Goal: Task Accomplishment & Management: Manage account settings

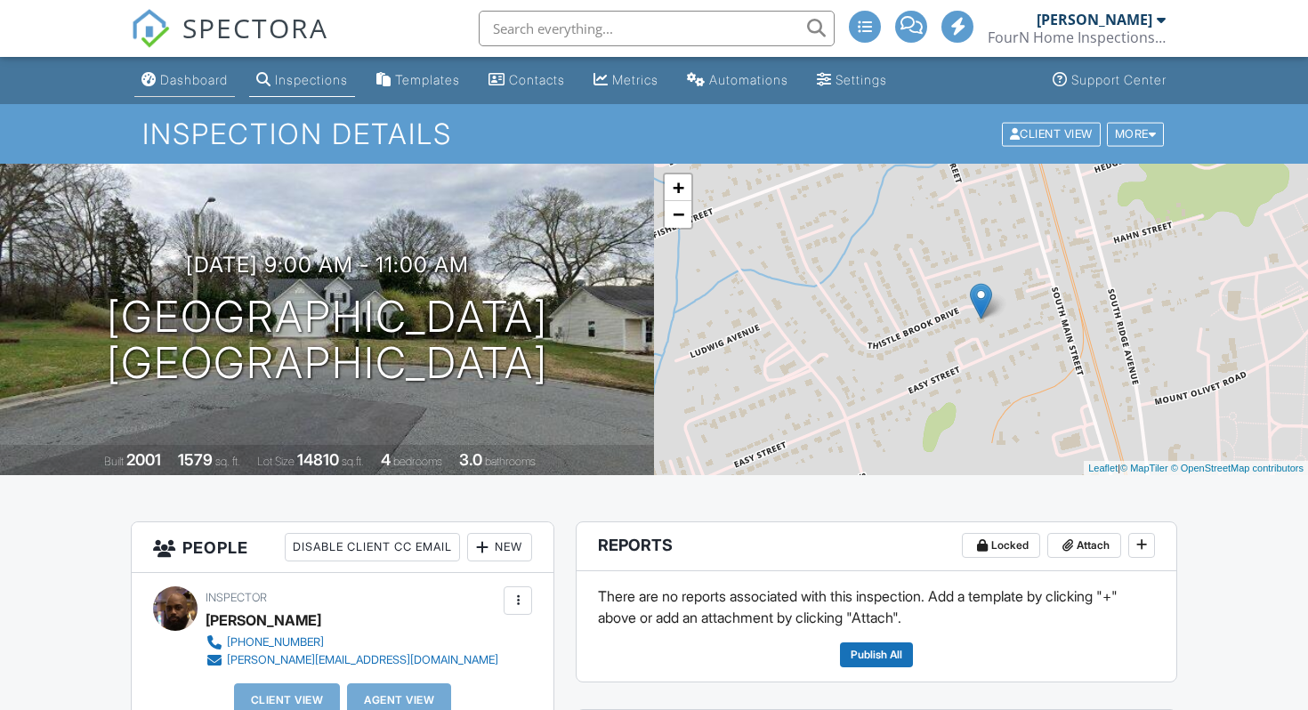
click at [208, 82] on div "Dashboard" at bounding box center [194, 79] width 68 height 15
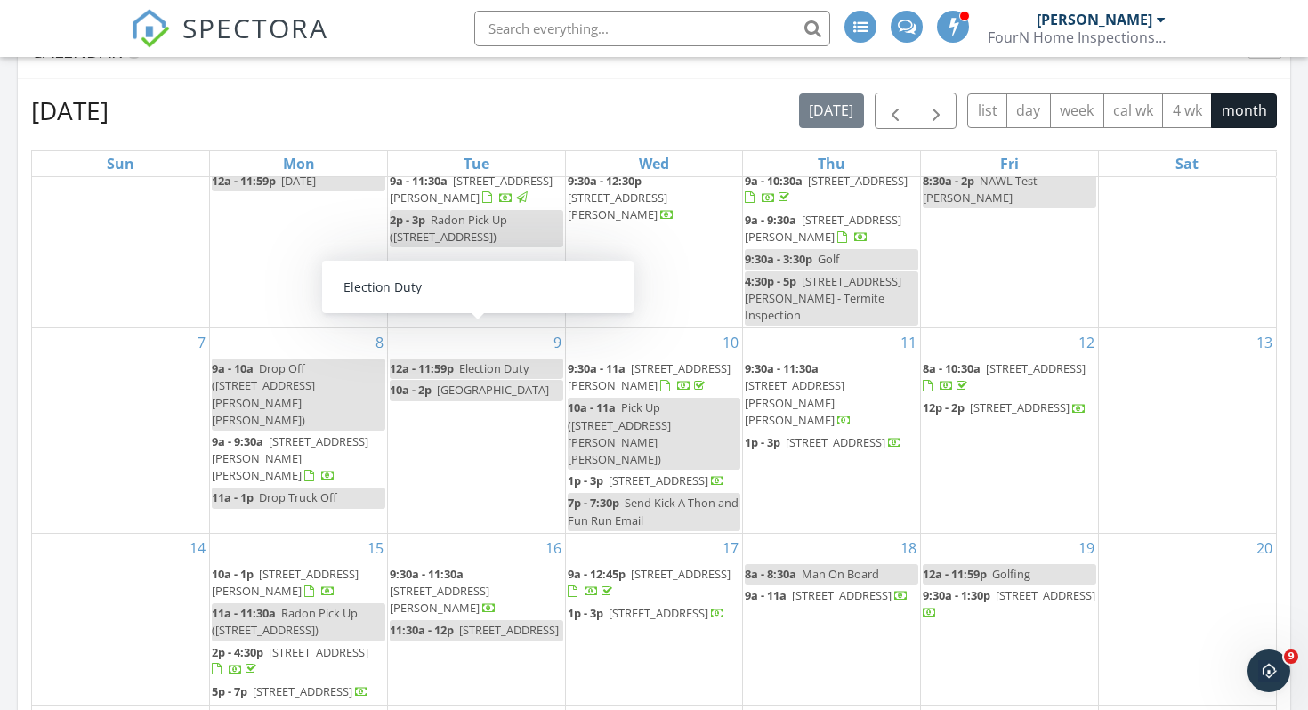
scroll to position [531, 0]
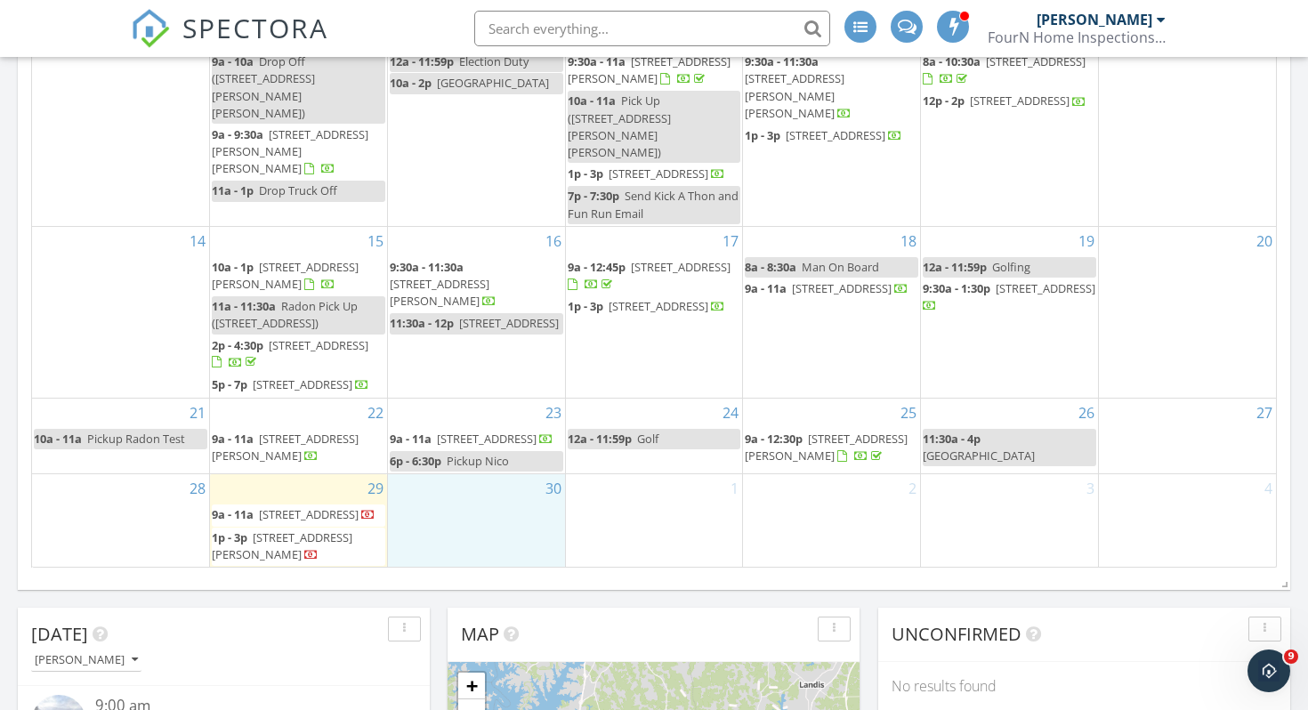
click at [425, 530] on div "30" at bounding box center [476, 520] width 177 height 93
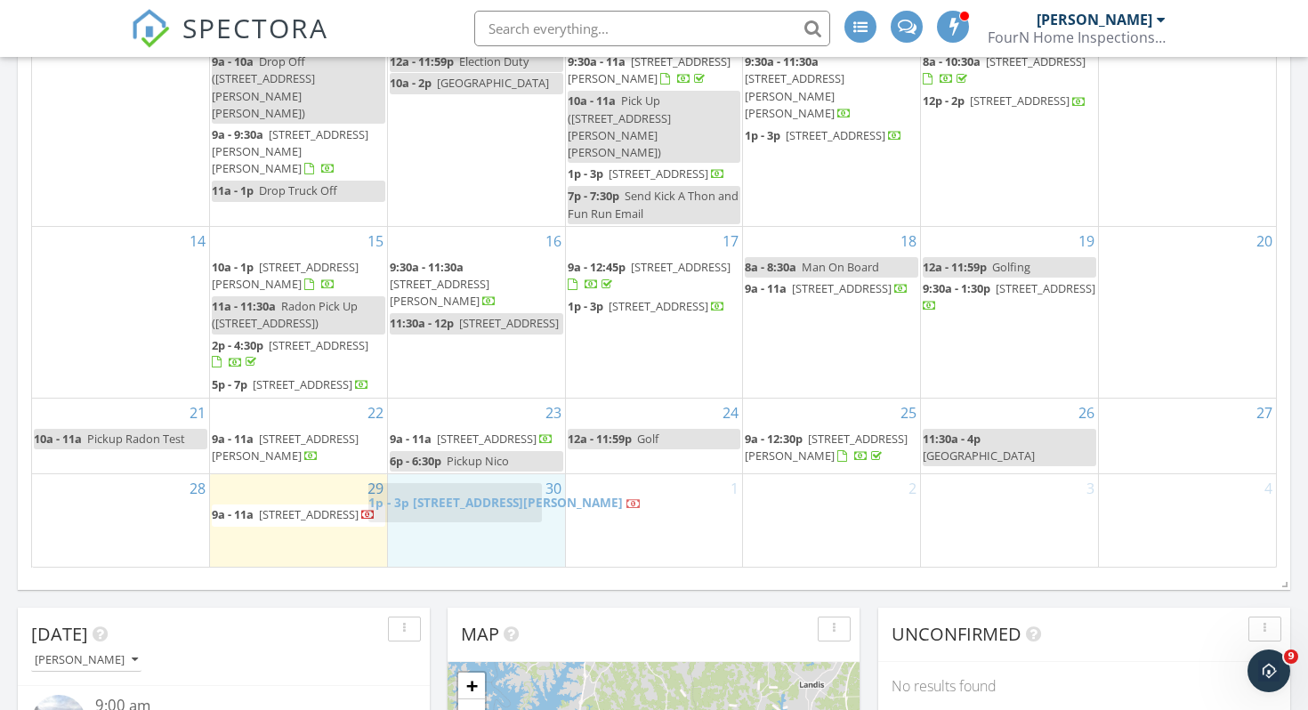
drag, startPoint x: 287, startPoint y: 542, endPoint x: 430, endPoint y: 504, distance: 147.4
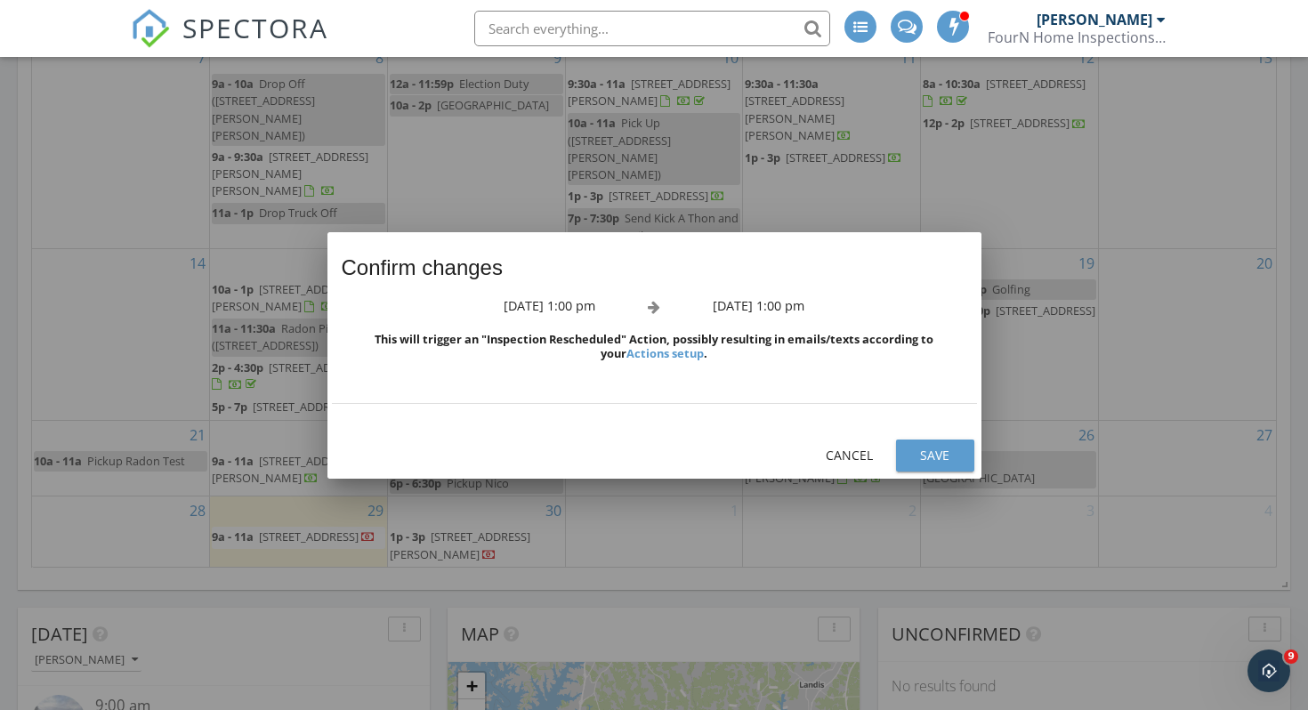
scroll to position [15, 0]
click at [845, 449] on div "Cancel" at bounding box center [850, 455] width 50 height 19
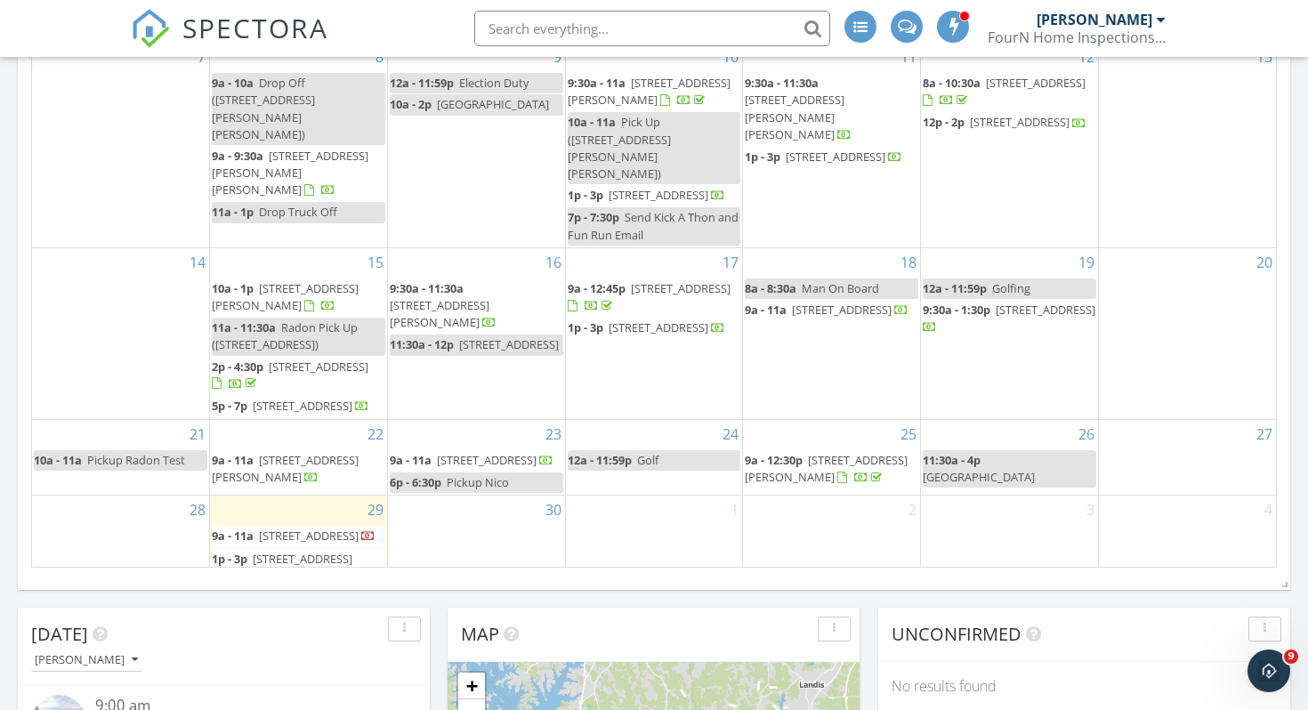
scroll to position [54, 0]
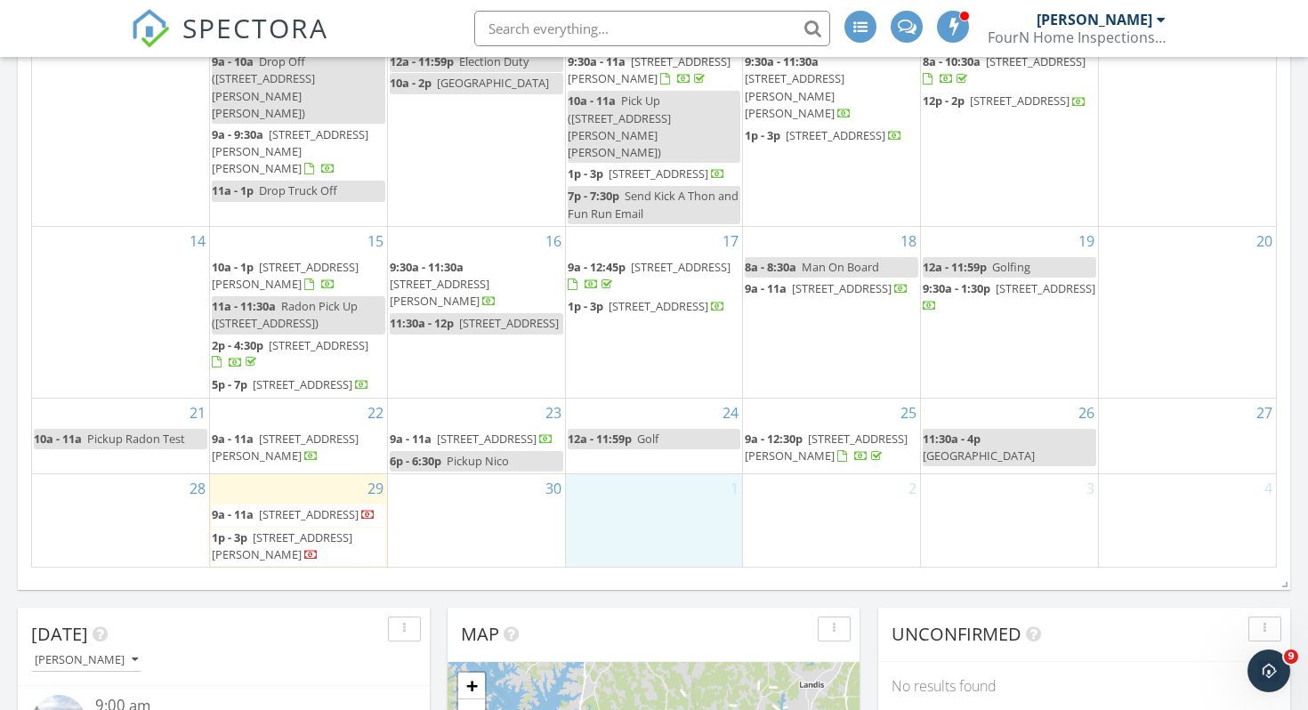
click at [669, 513] on div "1" at bounding box center [654, 520] width 177 height 93
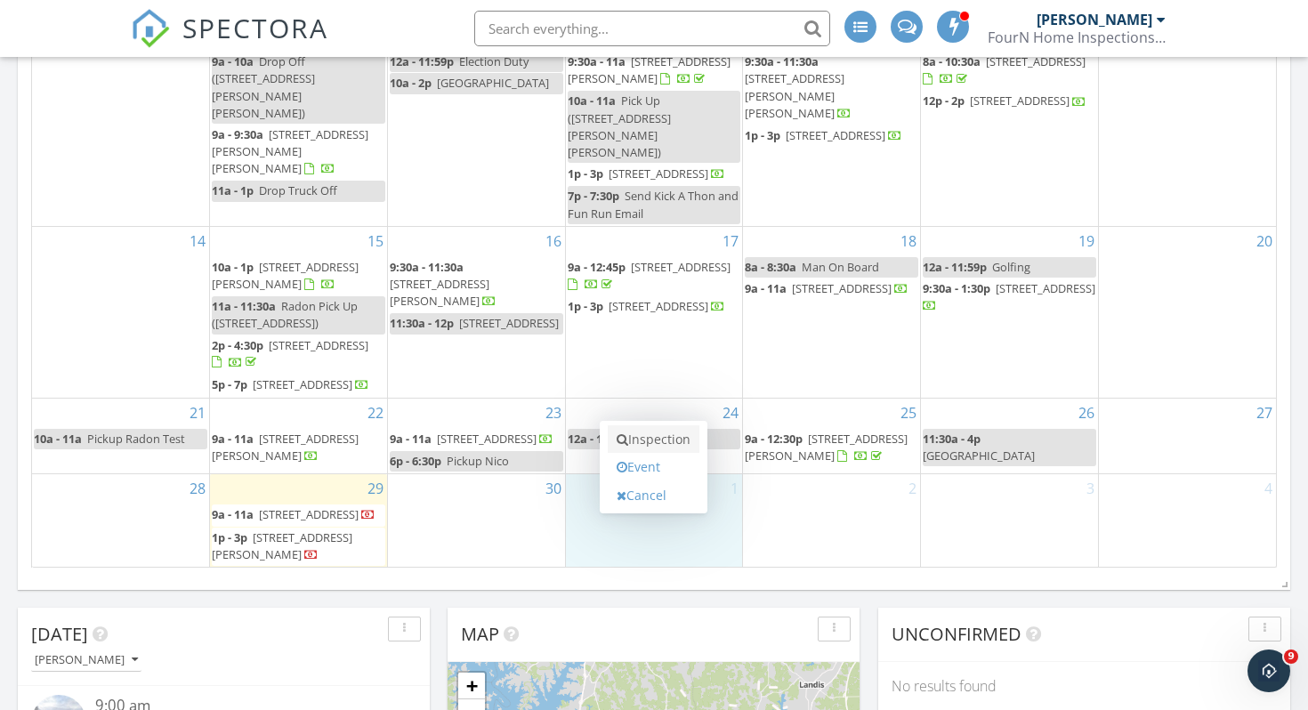
click at [648, 432] on link "Inspection" at bounding box center [654, 439] width 92 height 28
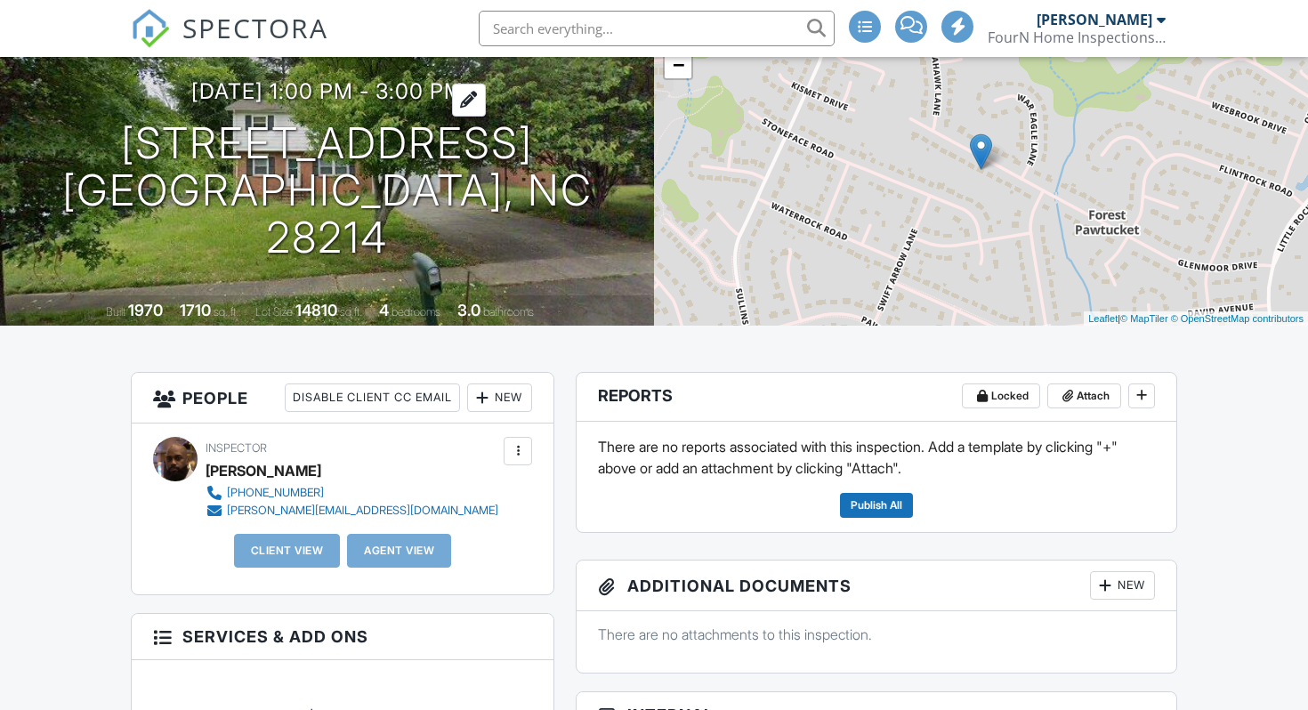
click at [311, 103] on h3 "09/29/2025 1:00 pm - 3:00 pm" at bounding box center [327, 91] width 272 height 24
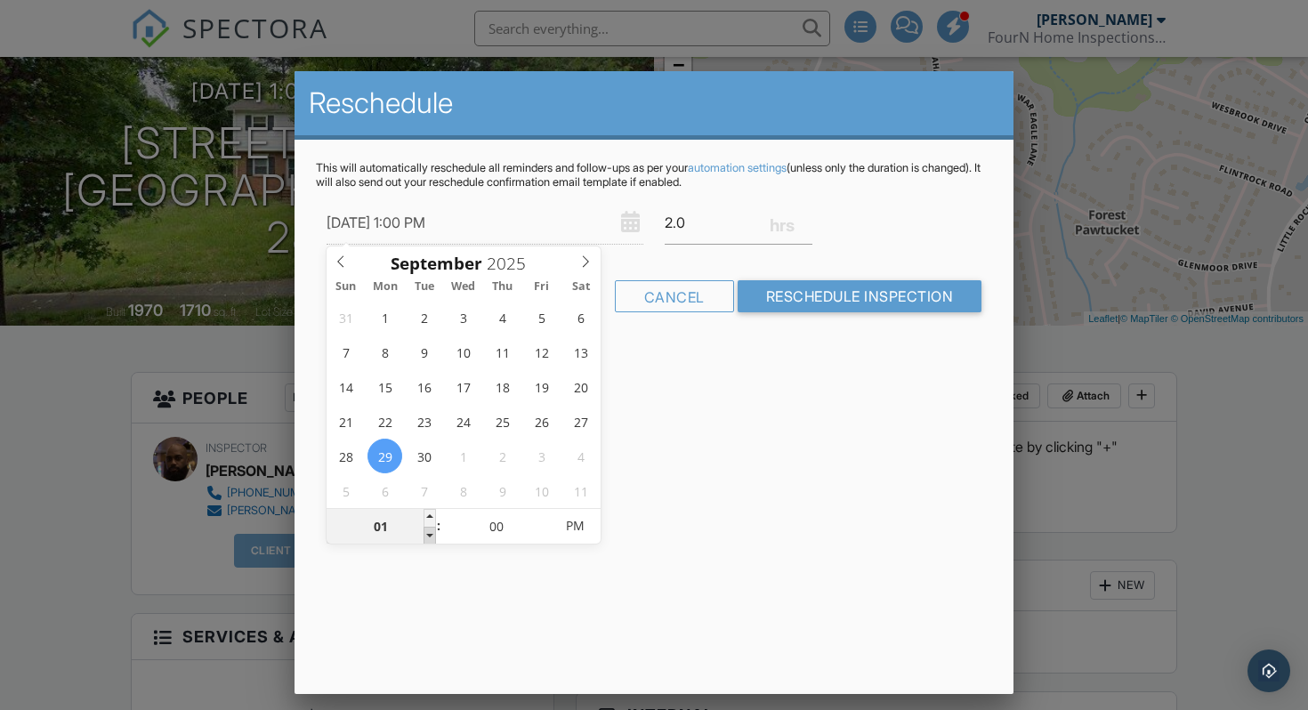
type input "09/29/2025 12:00 PM"
type input "12"
click at [426, 531] on span at bounding box center [430, 536] width 12 height 18
type input "09/29/2025 11:00 AM"
type input "11"
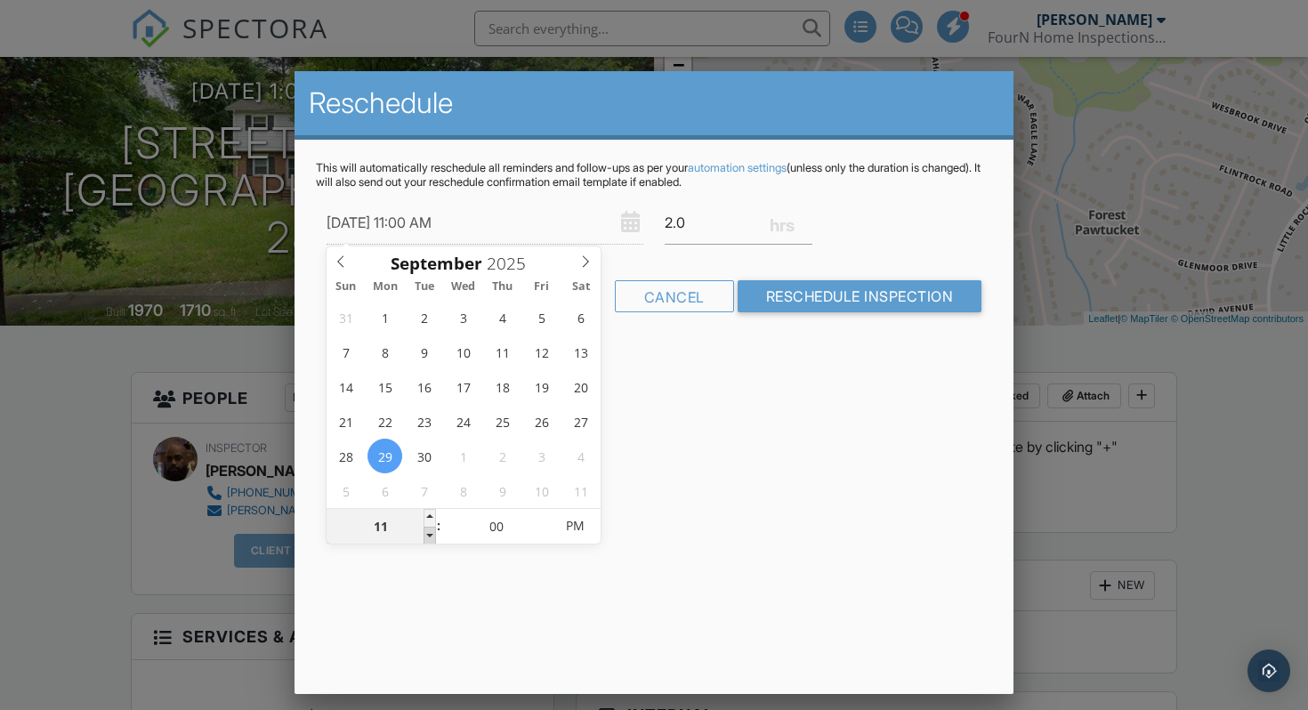
click at [426, 531] on span at bounding box center [430, 536] width 12 height 18
type input "09/29/2025 10:00 AM"
type input "10"
click at [426, 531] on span at bounding box center [430, 536] width 12 height 18
type input "09/29/2025 9:00 AM"
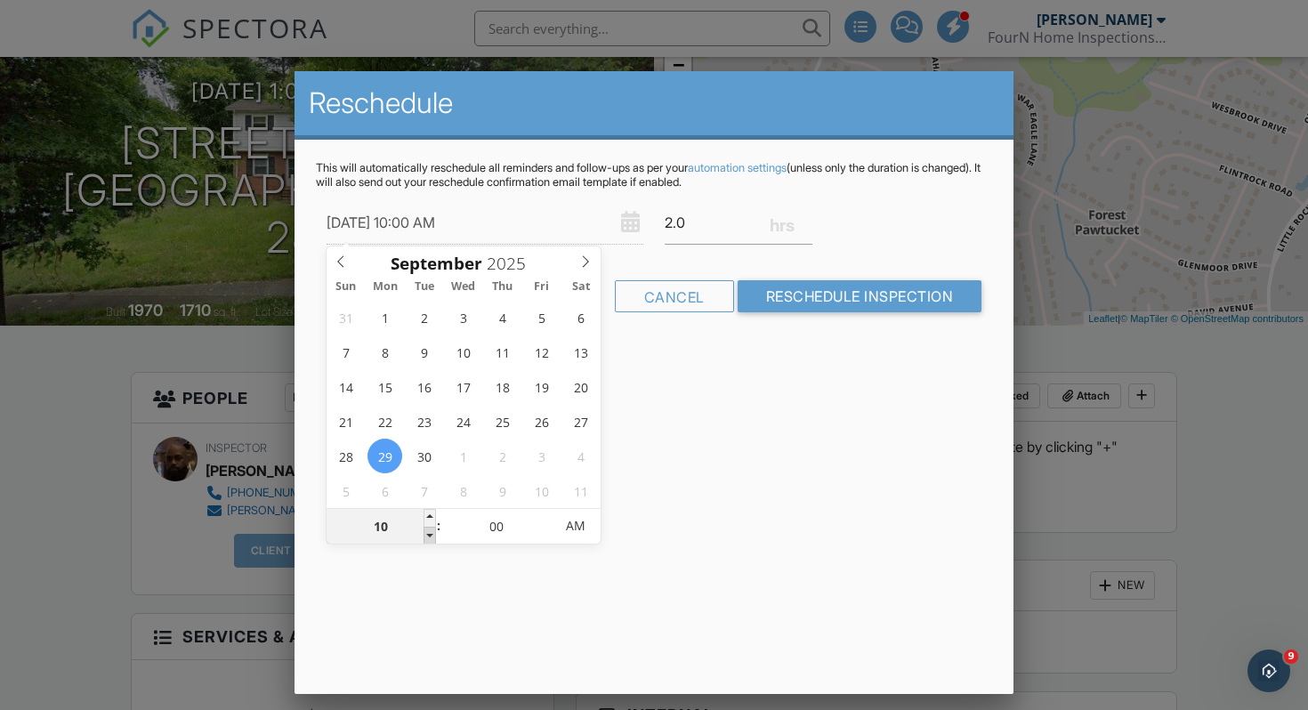
type input "09"
click at [426, 531] on span at bounding box center [430, 536] width 12 height 18
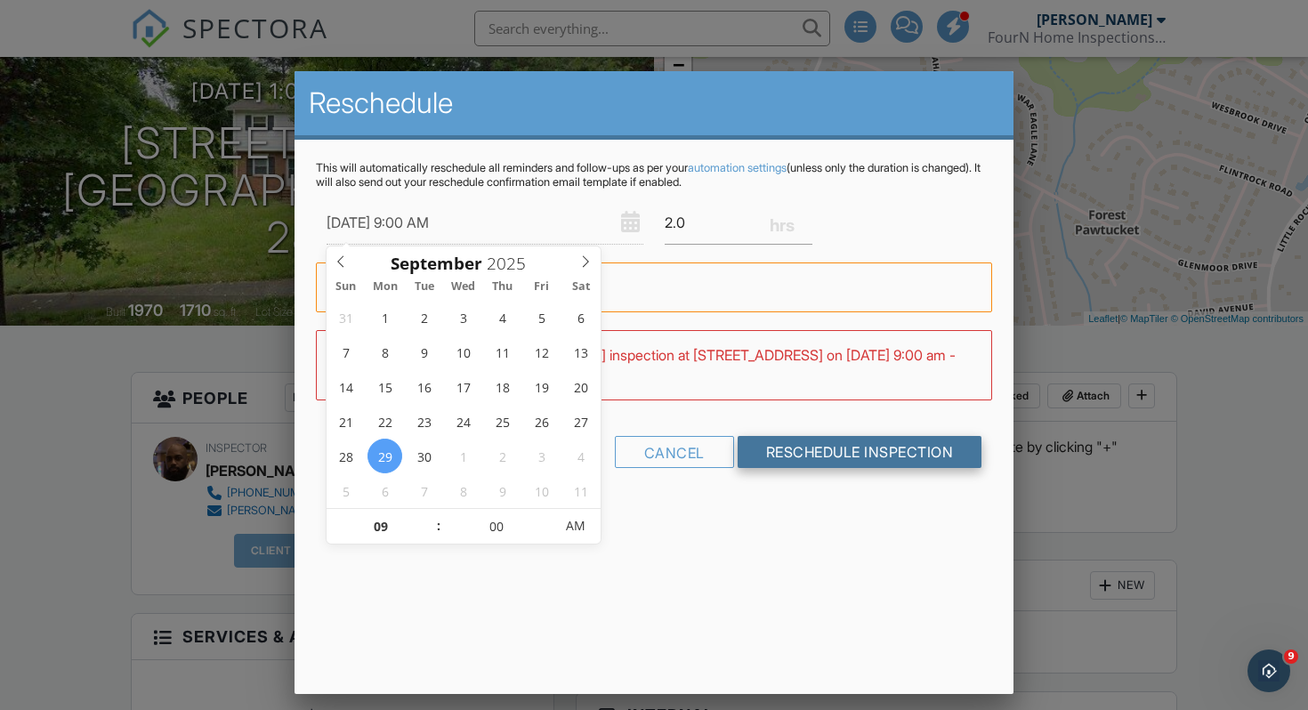
click at [825, 452] on input "Reschedule Inspection" at bounding box center [860, 452] width 245 height 32
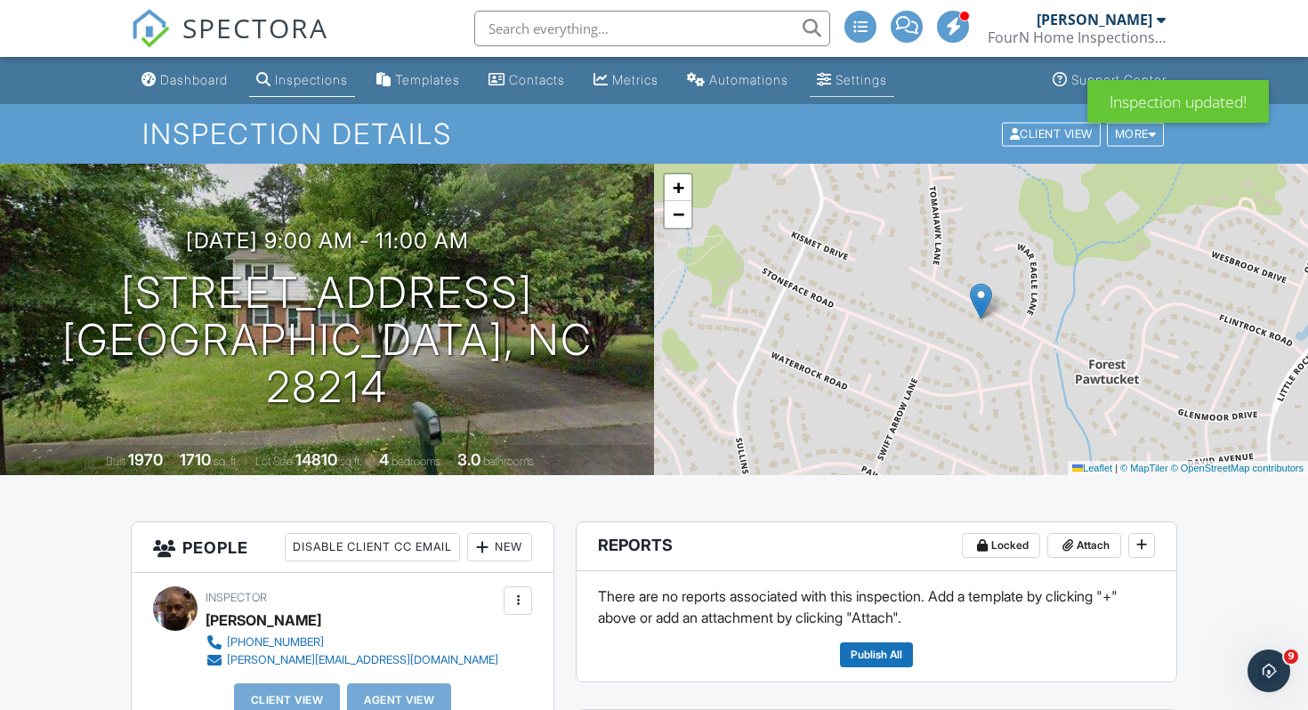
click at [887, 74] on div "Settings" at bounding box center [862, 79] width 52 height 15
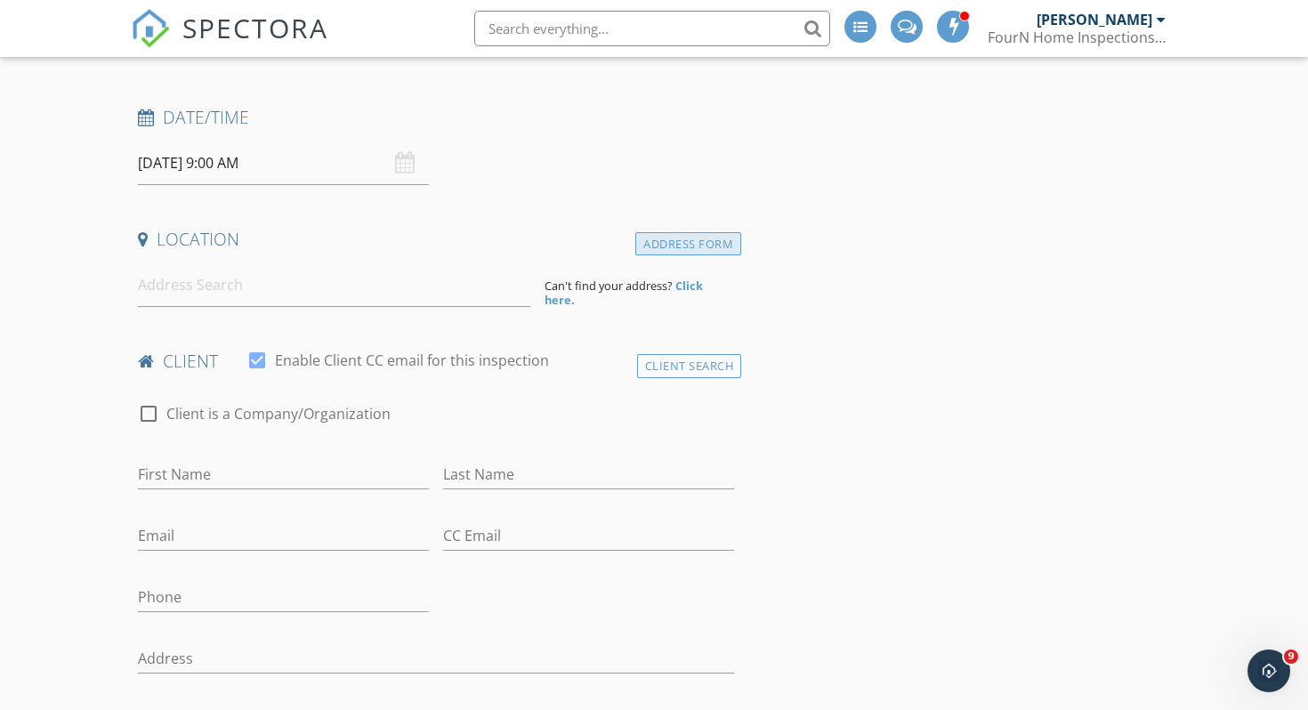
click at [671, 240] on div "Address Form" at bounding box center [688, 244] width 106 height 24
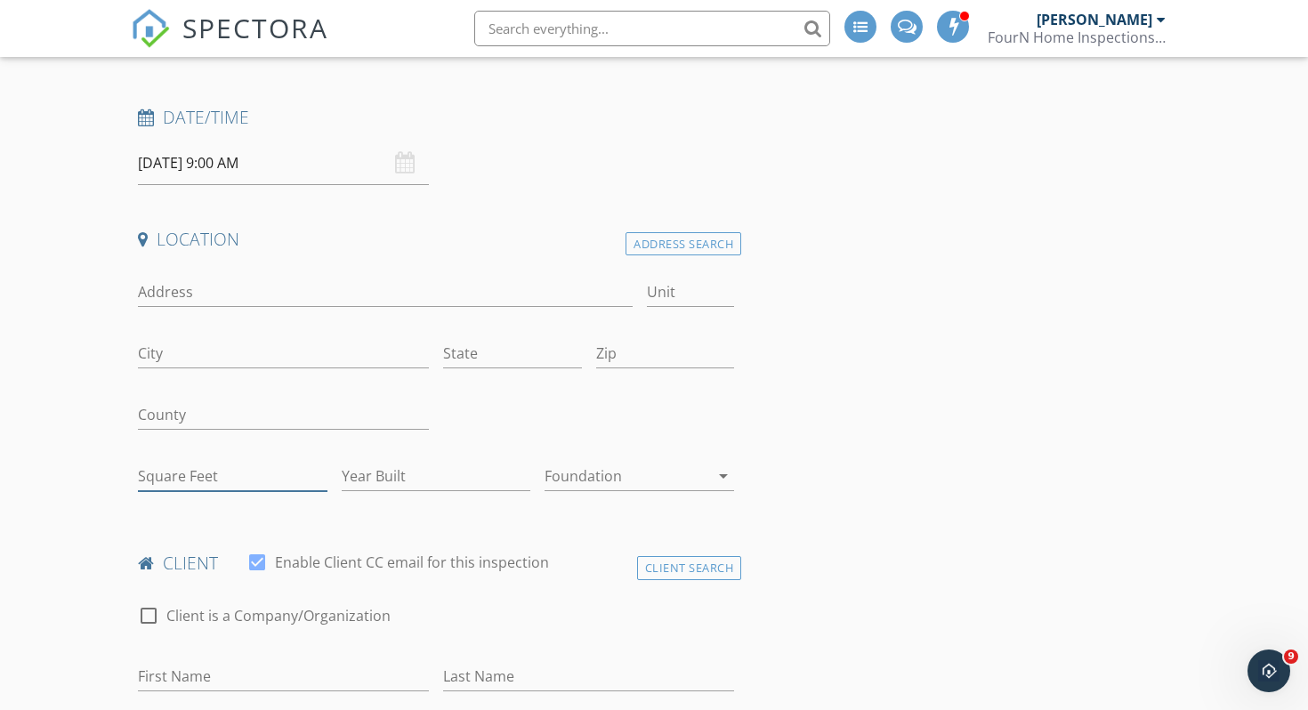
click at [162, 479] on input "Square Feet" at bounding box center [233, 476] width 190 height 29
type input "1400"
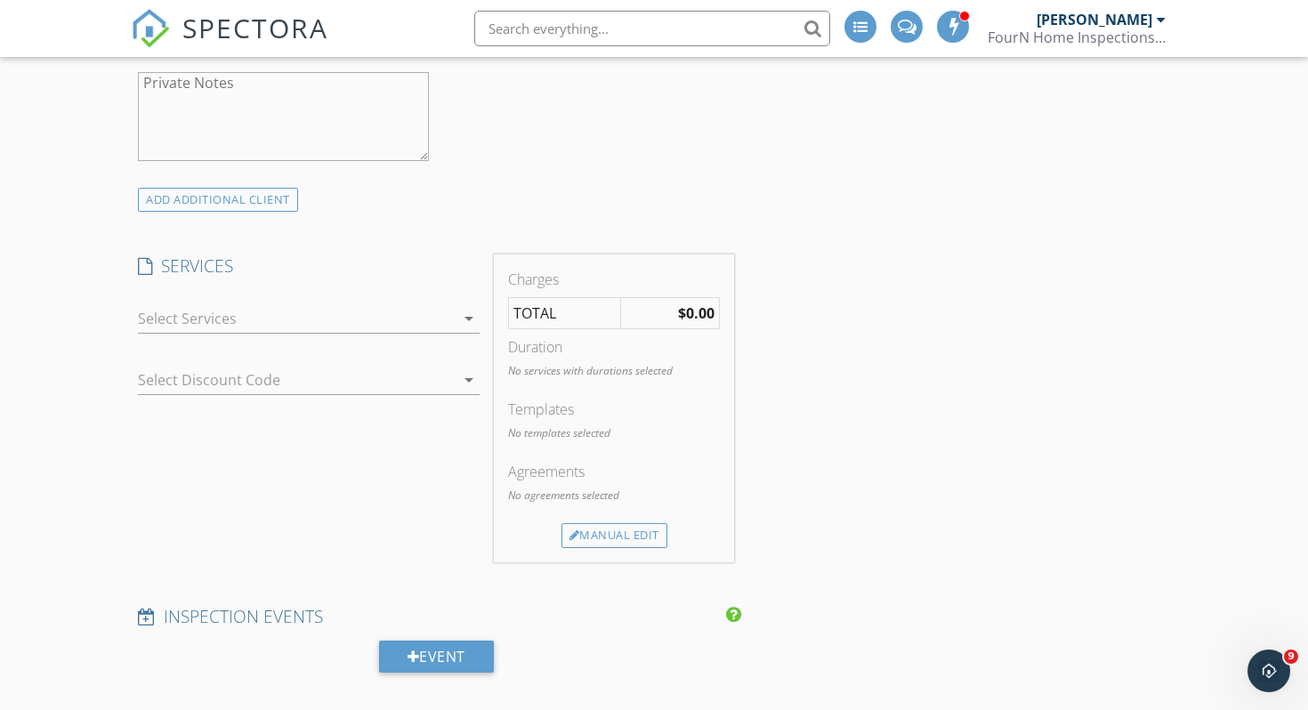
scroll to position [1289, 0]
click at [468, 315] on icon "arrow_drop_down" at bounding box center [468, 315] width 21 height 21
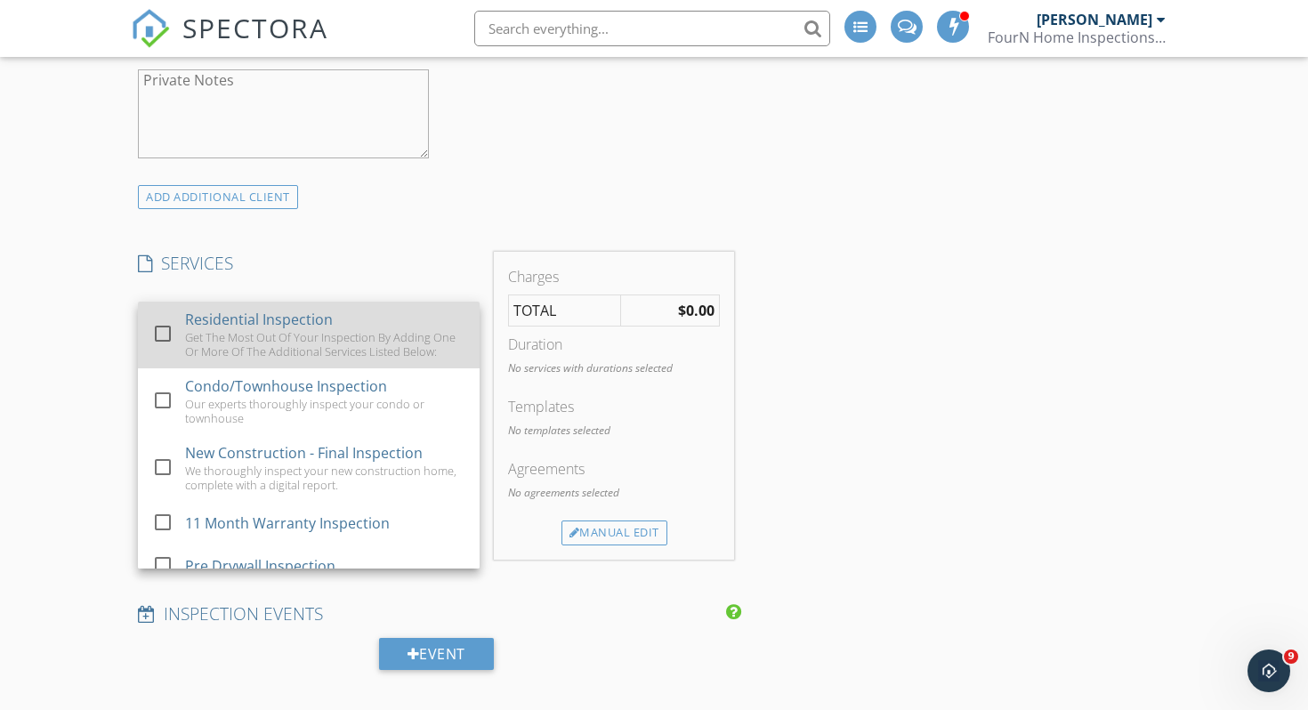
click at [309, 331] on div "Get The Most Out Of Your Inspection By Adding One Or More Of The Additional Ser…" at bounding box center [325, 344] width 280 height 28
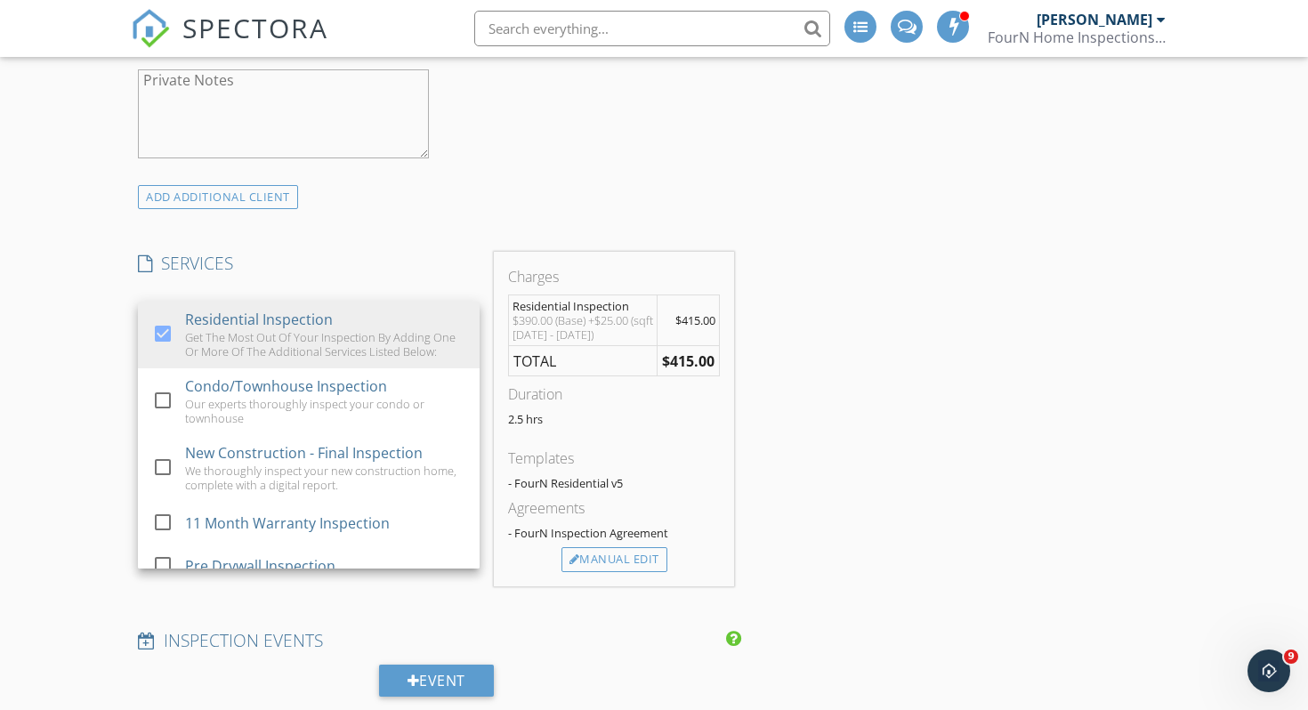
click at [923, 249] on div "INSPECTOR(S) check_box Nick Montgomery PRIMARY Nick Montgomery arrow_drop_down …" at bounding box center [654, 593] width 1047 height 3350
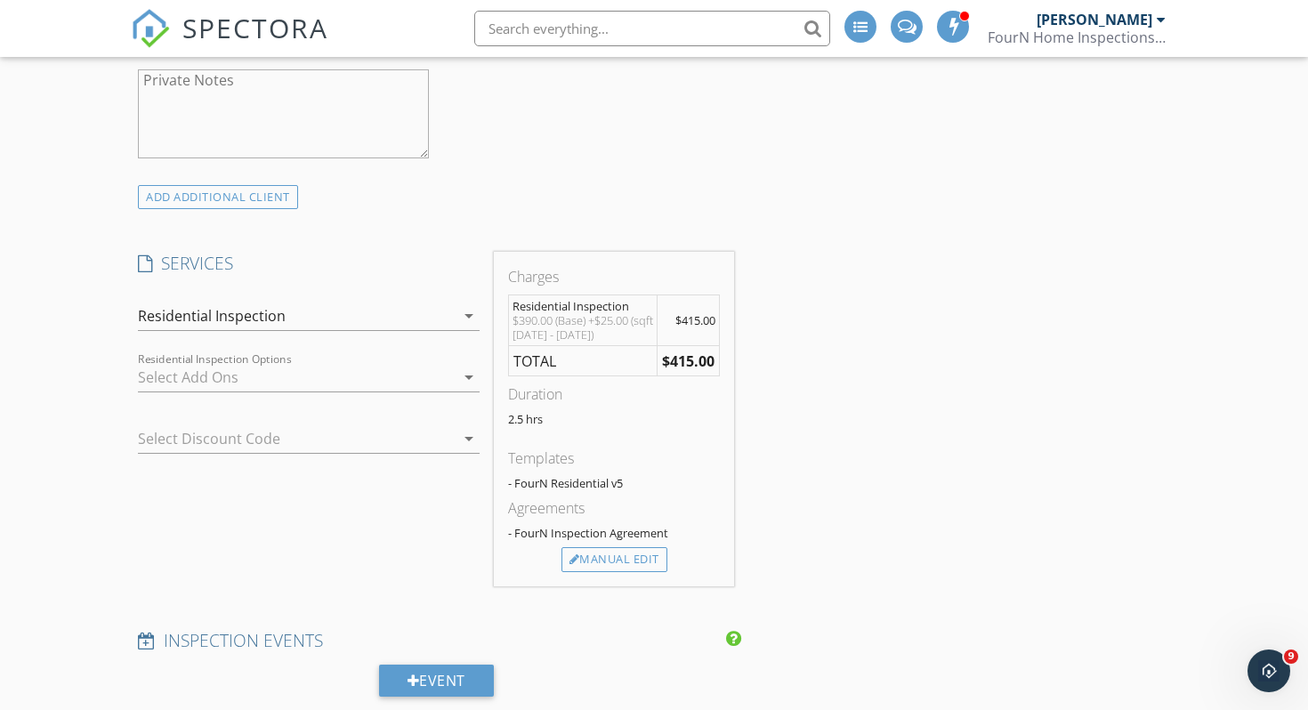
click at [472, 316] on icon "arrow_drop_down" at bounding box center [468, 315] width 21 height 21
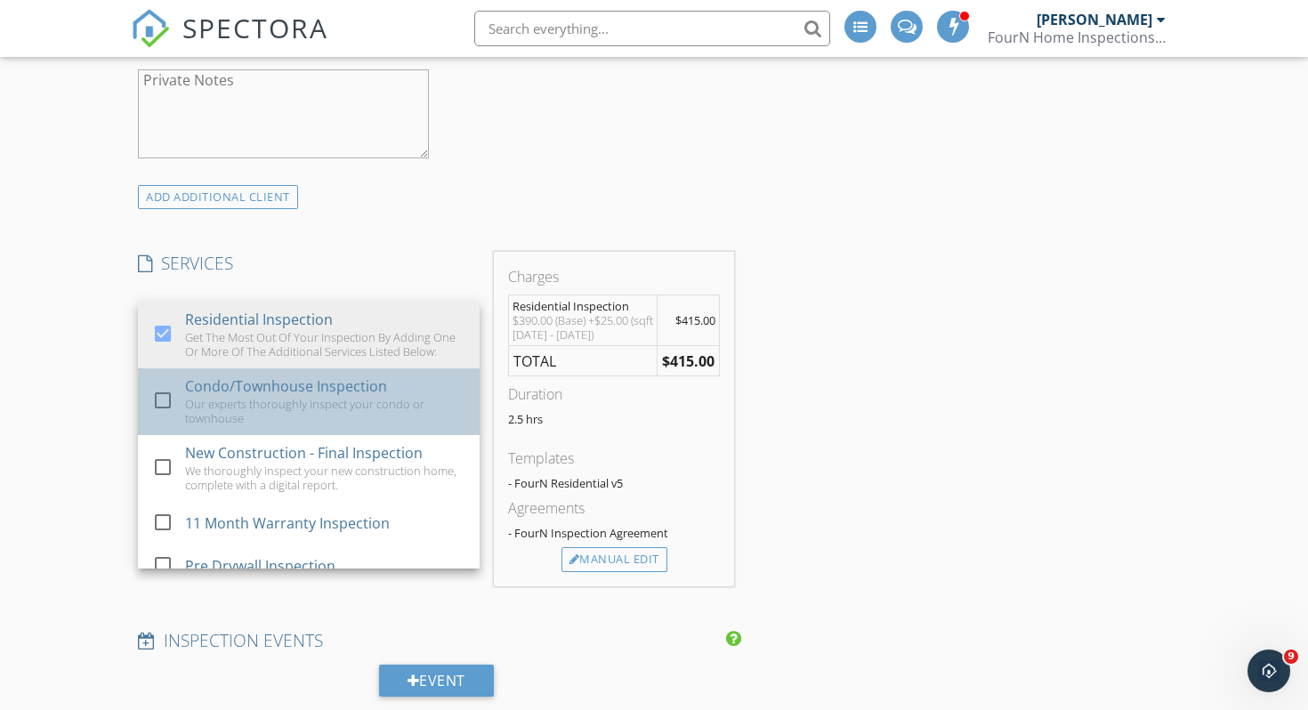
click at [310, 392] on div "Condo/Townhouse Inspection" at bounding box center [286, 386] width 202 height 21
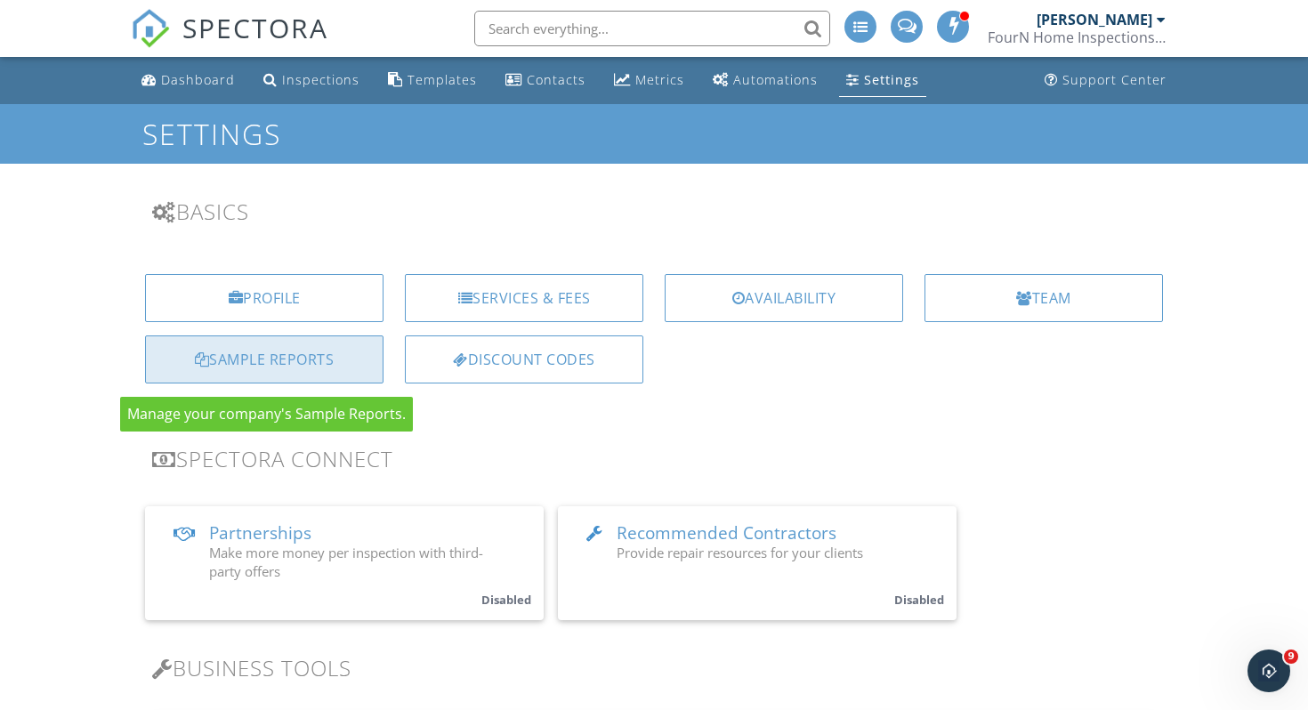
click at [281, 370] on div "Sample Reports" at bounding box center [264, 359] width 238 height 48
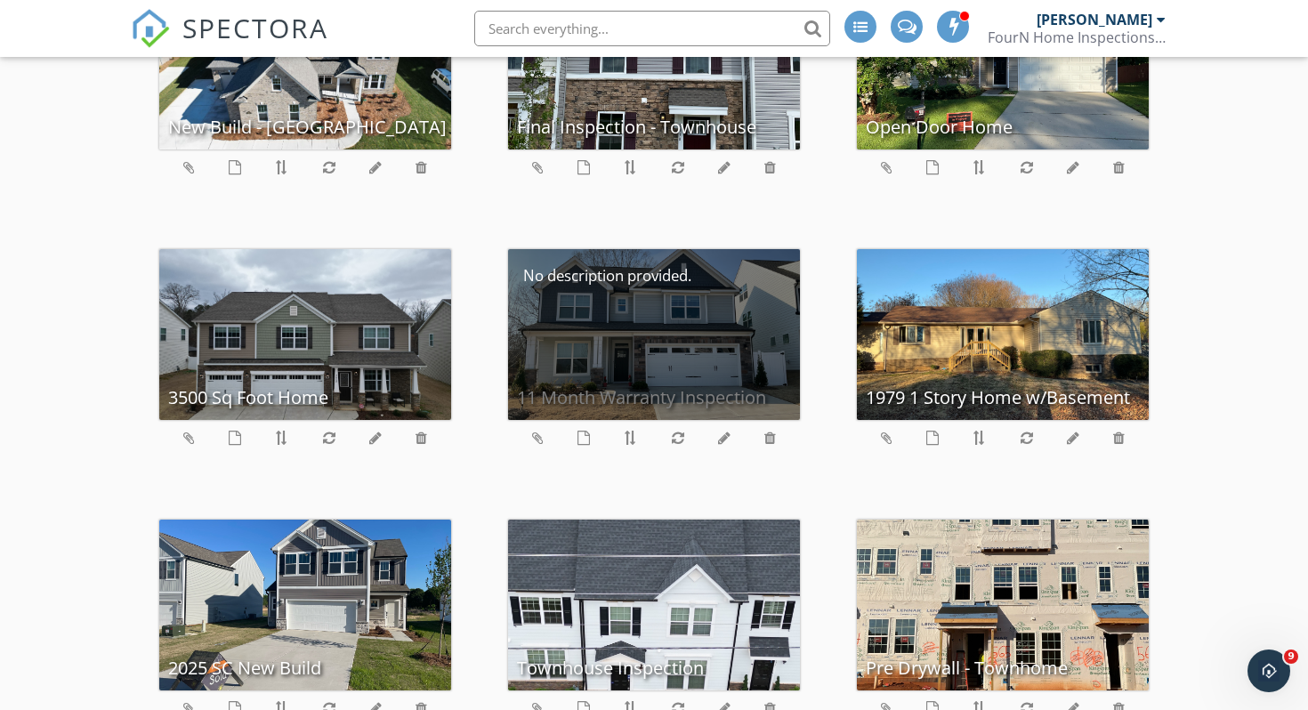
scroll to position [182, 0]
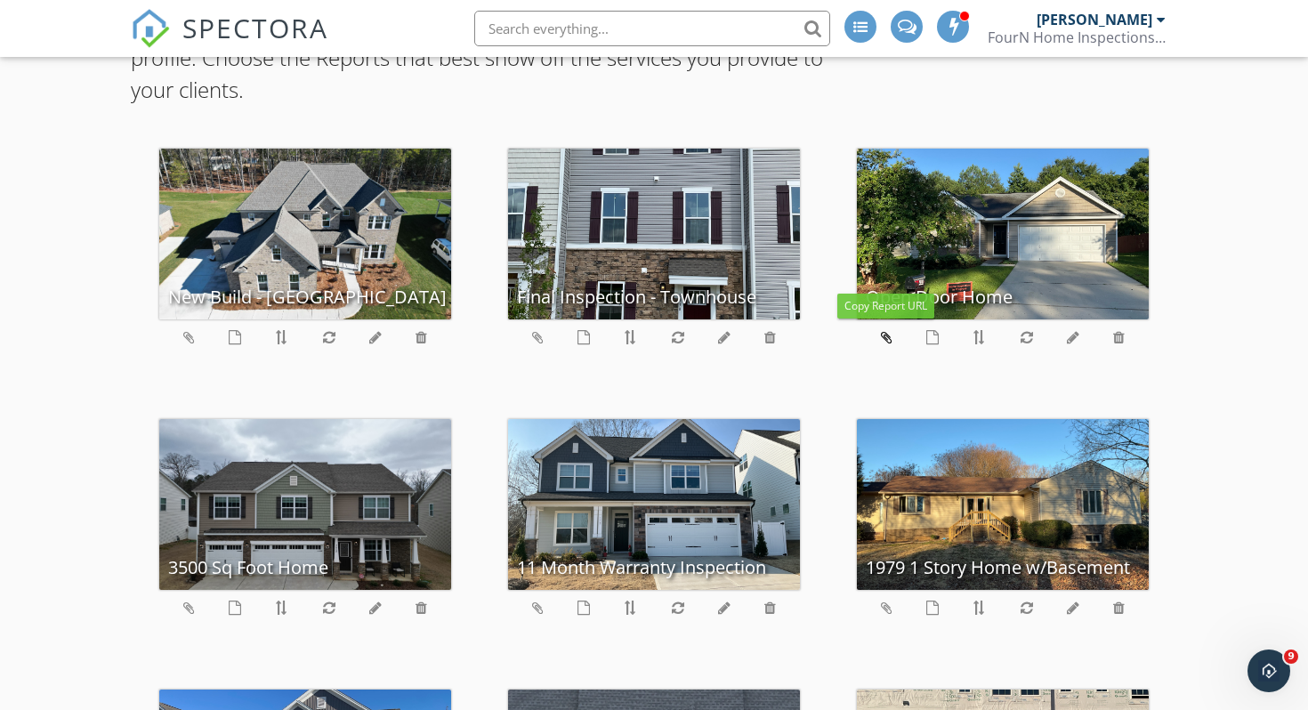
click at [887, 337] on icon at bounding box center [887, 337] width 12 height 14
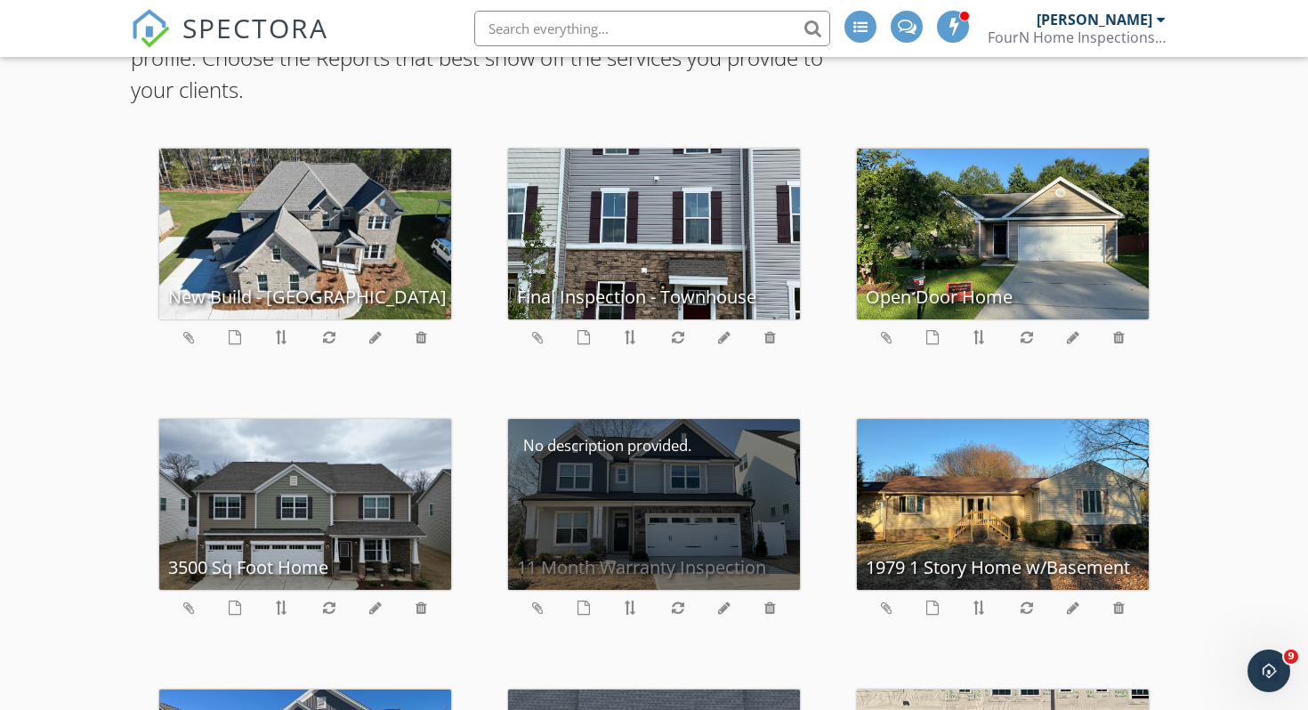
scroll to position [0, 0]
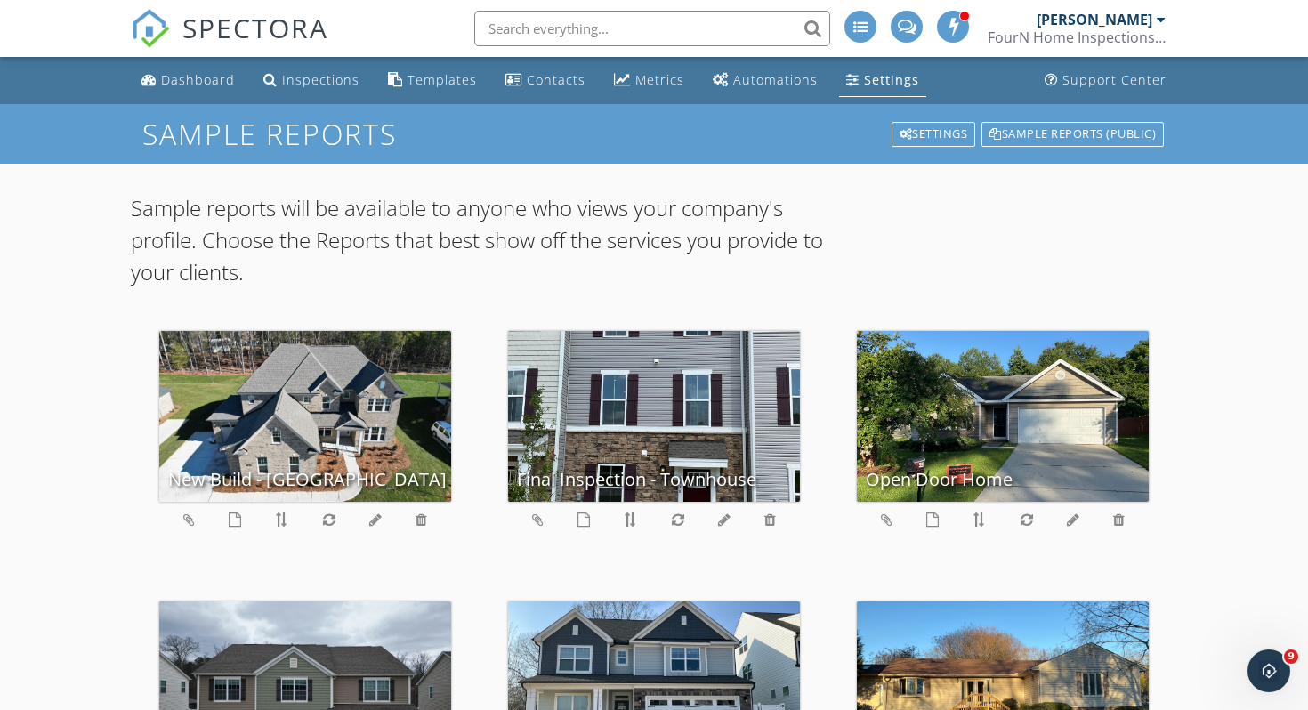
click at [1153, 18] on div "[PERSON_NAME]" at bounding box center [1101, 20] width 129 height 18
